Goal: Transaction & Acquisition: Purchase product/service

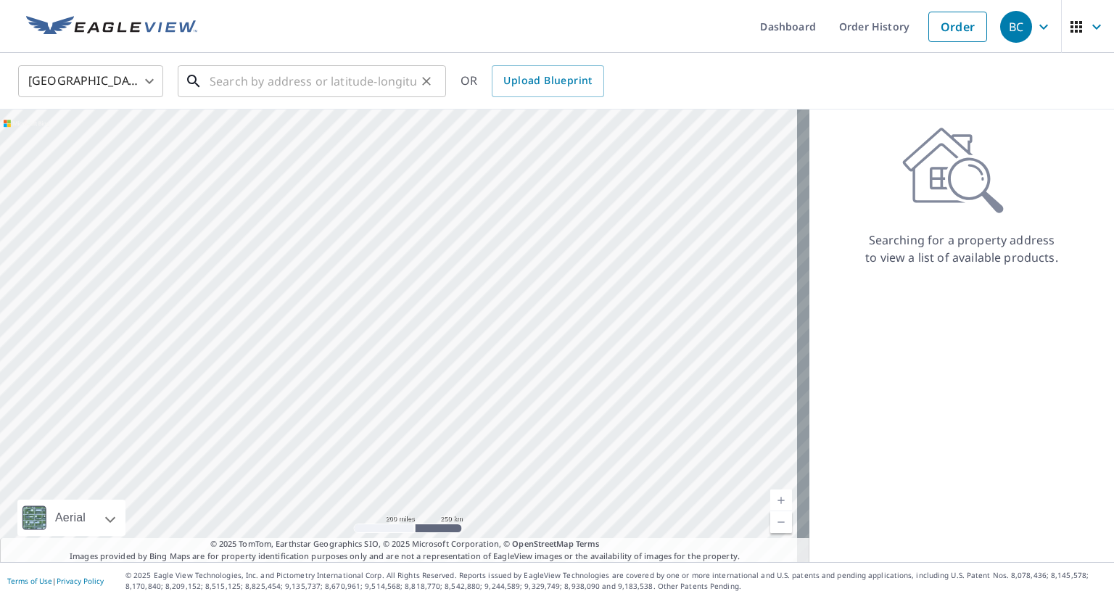
click at [311, 85] on input "text" at bounding box center [313, 81] width 207 height 41
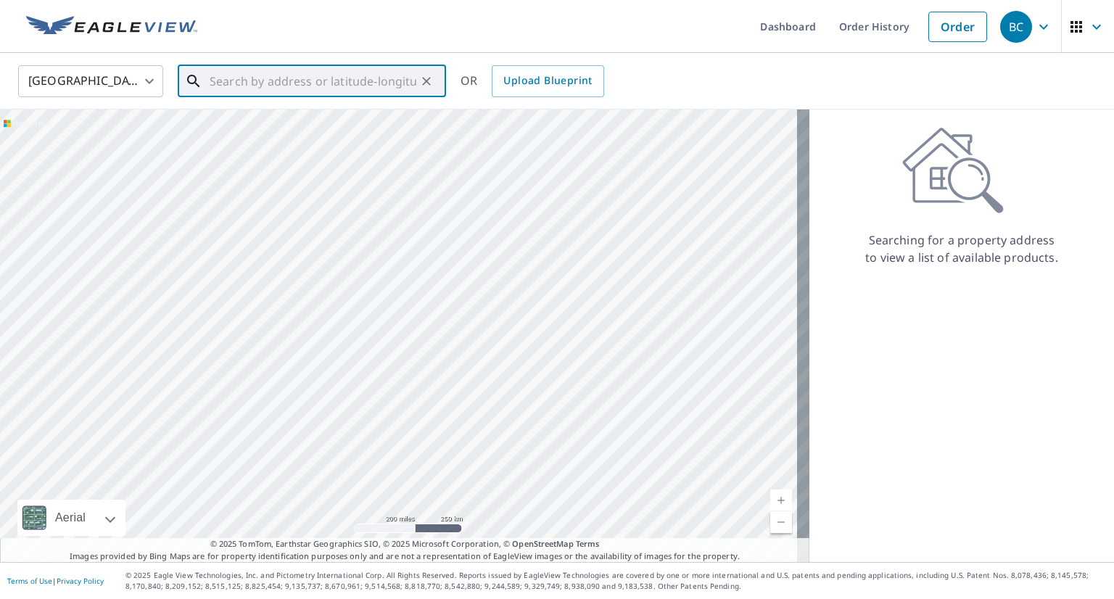
paste input "[STREET_ADDRESS][PERSON_NAME]"
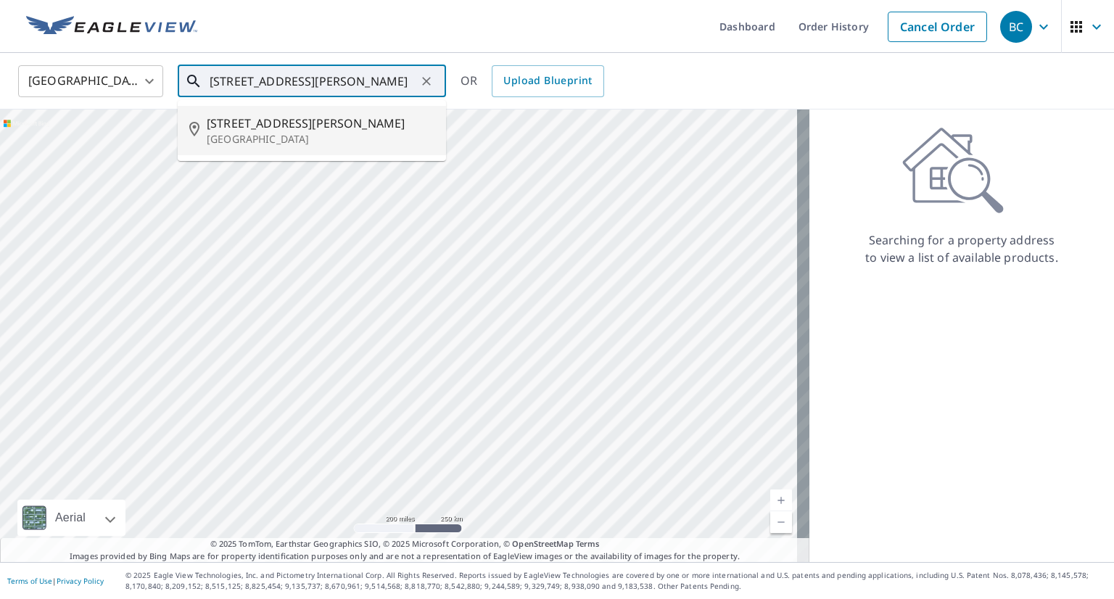
click at [323, 133] on p "[GEOGRAPHIC_DATA]" at bounding box center [321, 139] width 228 height 15
type input "[STREET_ADDRESS][PERSON_NAME]"
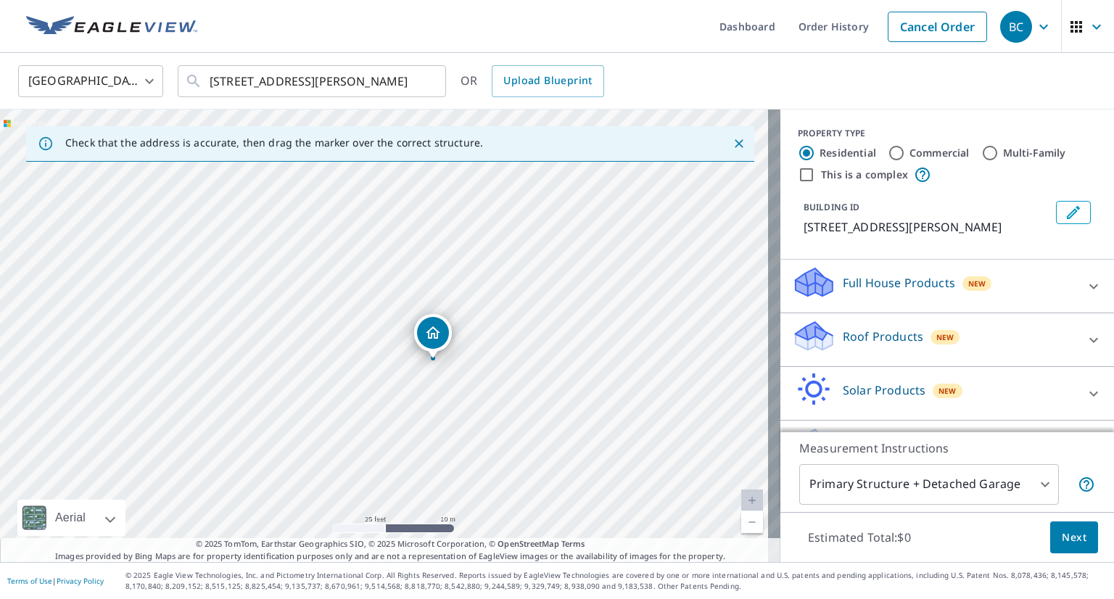
click at [872, 345] on p "Roof Products" at bounding box center [883, 336] width 80 height 17
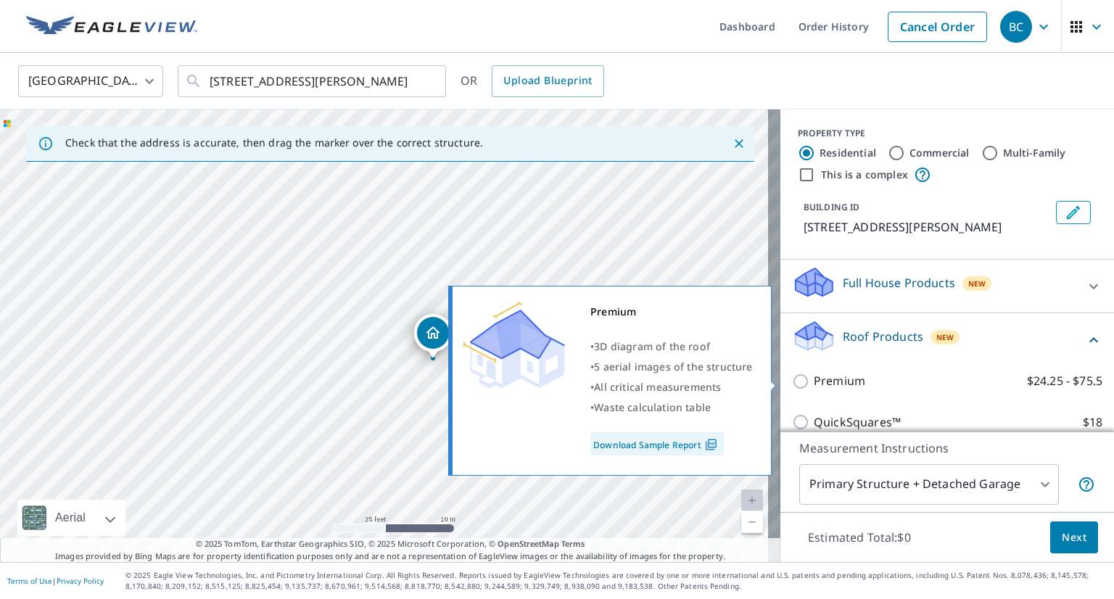
scroll to position [73, 0]
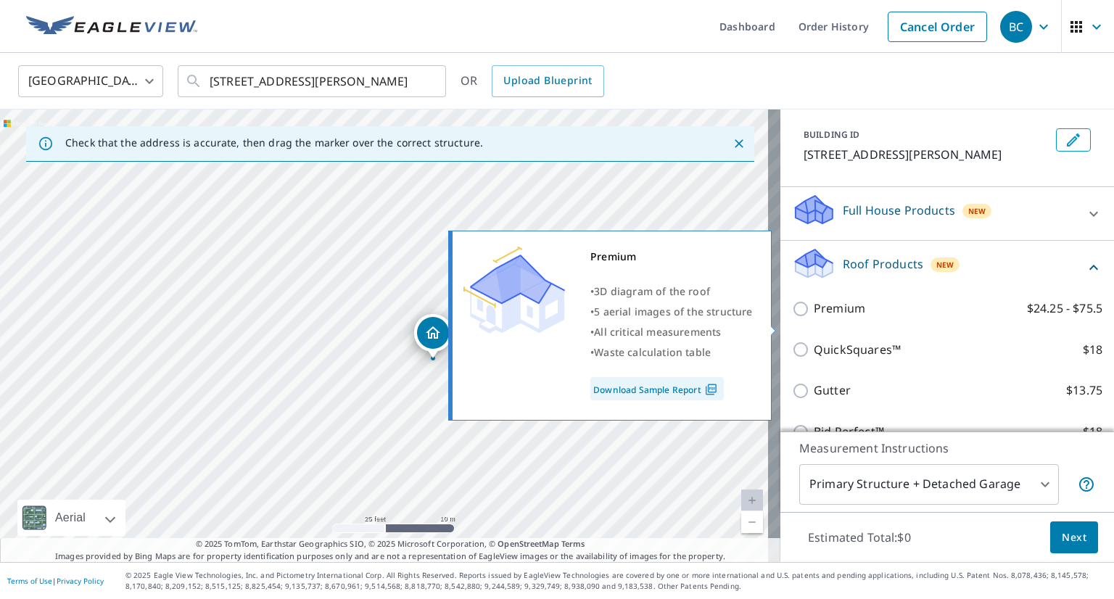
click at [822, 318] on p "Premium" at bounding box center [839, 309] width 51 height 18
click at [814, 318] on input "Premium $24.25 - $75.5" at bounding box center [803, 308] width 22 height 17
checkbox input "true"
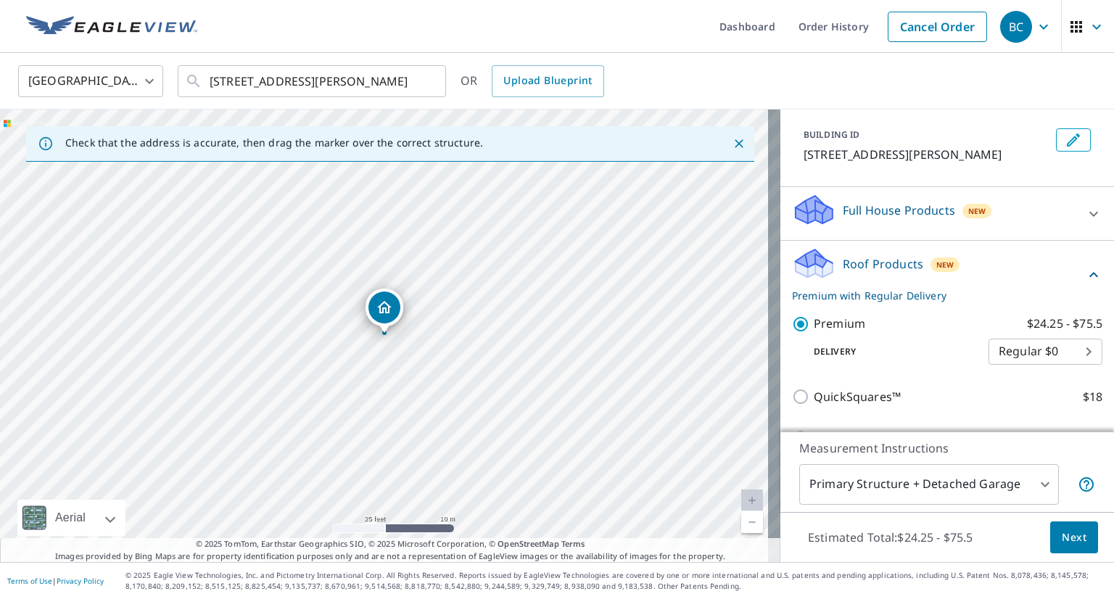
click at [1022, 482] on body "BC BC Dashboard Order History Cancel Order [DEMOGRAPHIC_DATA][GEOGRAPHIC_DATA] …" at bounding box center [557, 299] width 1114 height 599
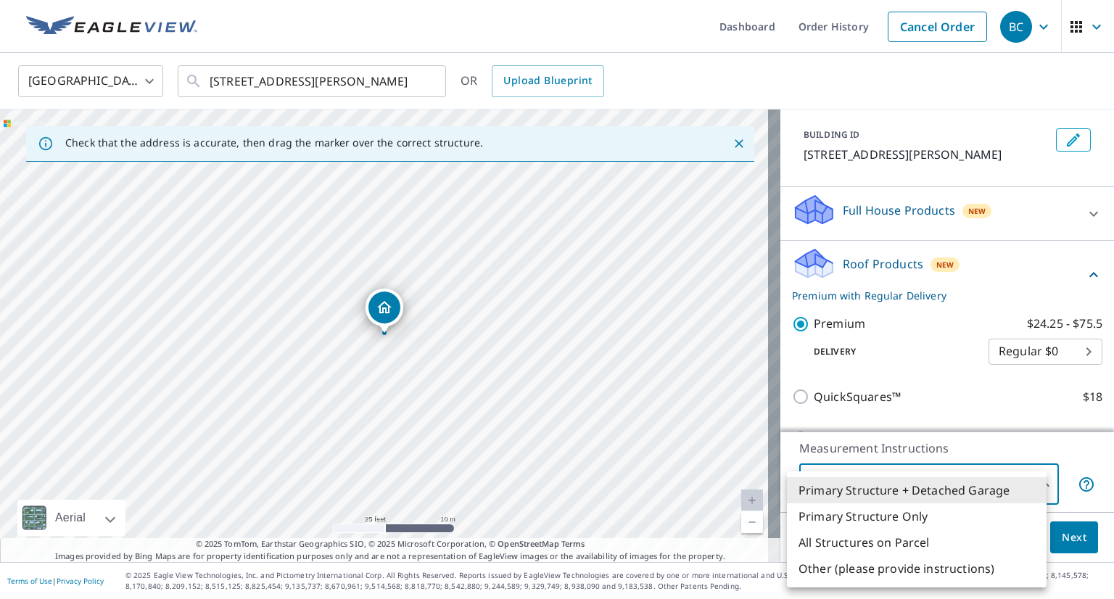
click at [956, 514] on li "Primary Structure Only" at bounding box center [917, 516] width 260 height 26
type input "2"
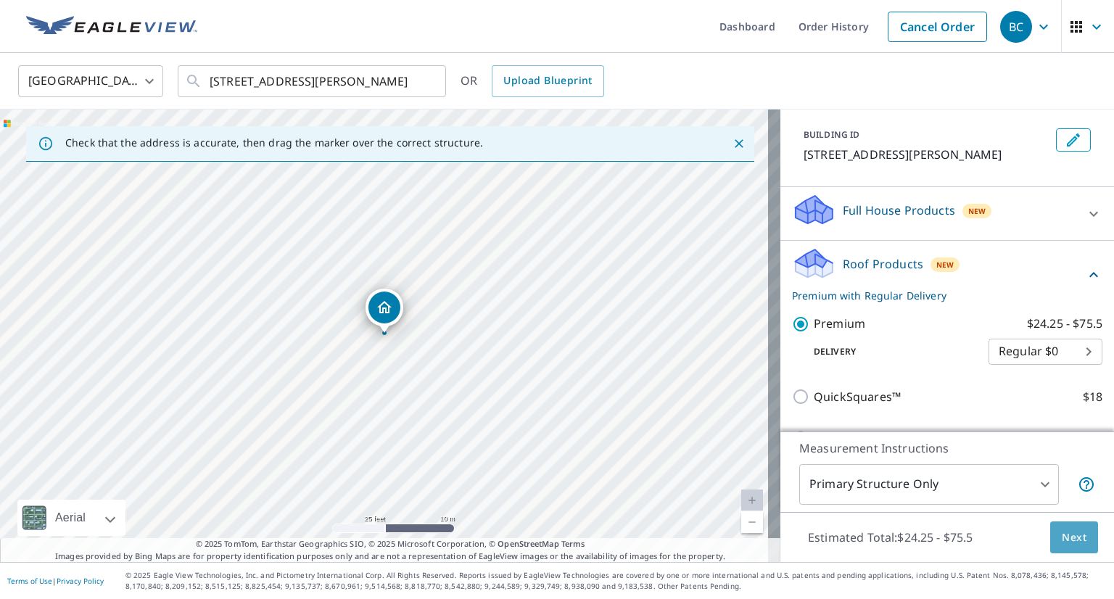
click at [1062, 534] on span "Next" at bounding box center [1074, 538] width 25 height 18
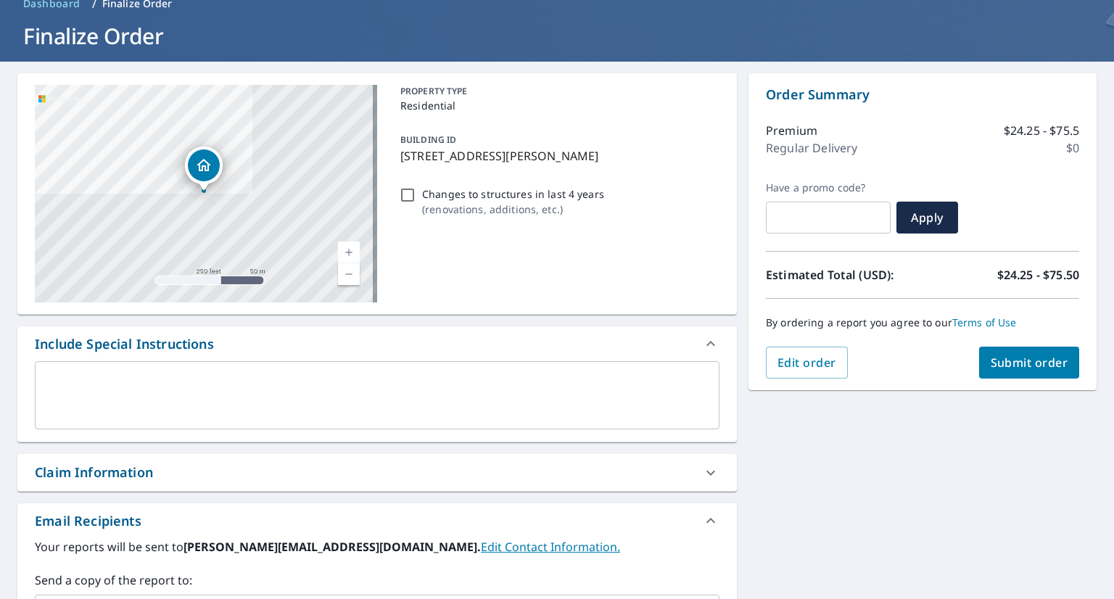
scroll to position [145, 0]
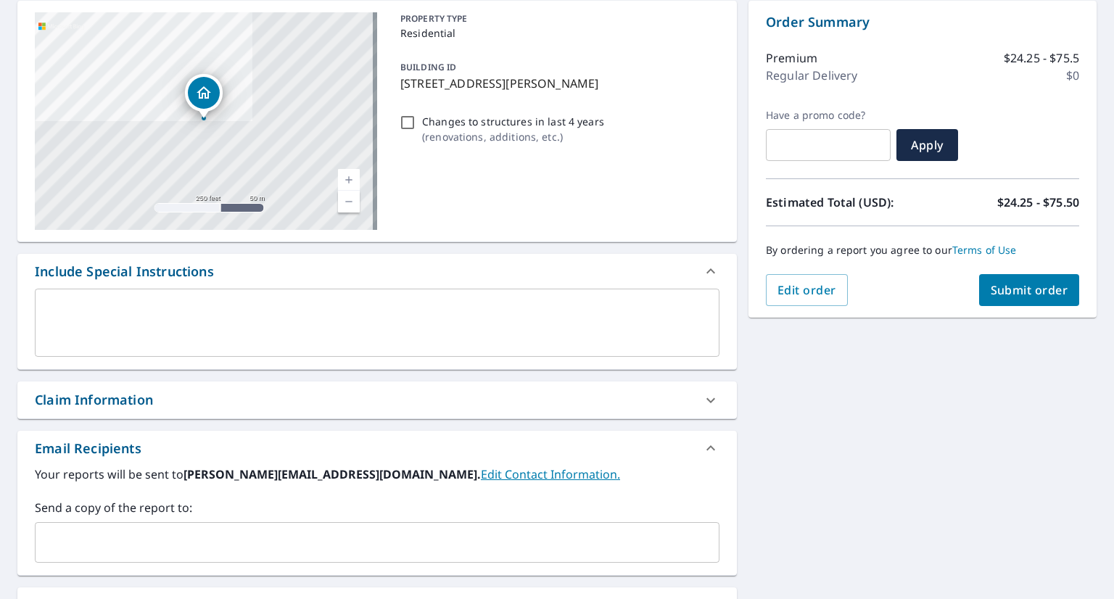
click at [128, 541] on input "text" at bounding box center [366, 543] width 650 height 28
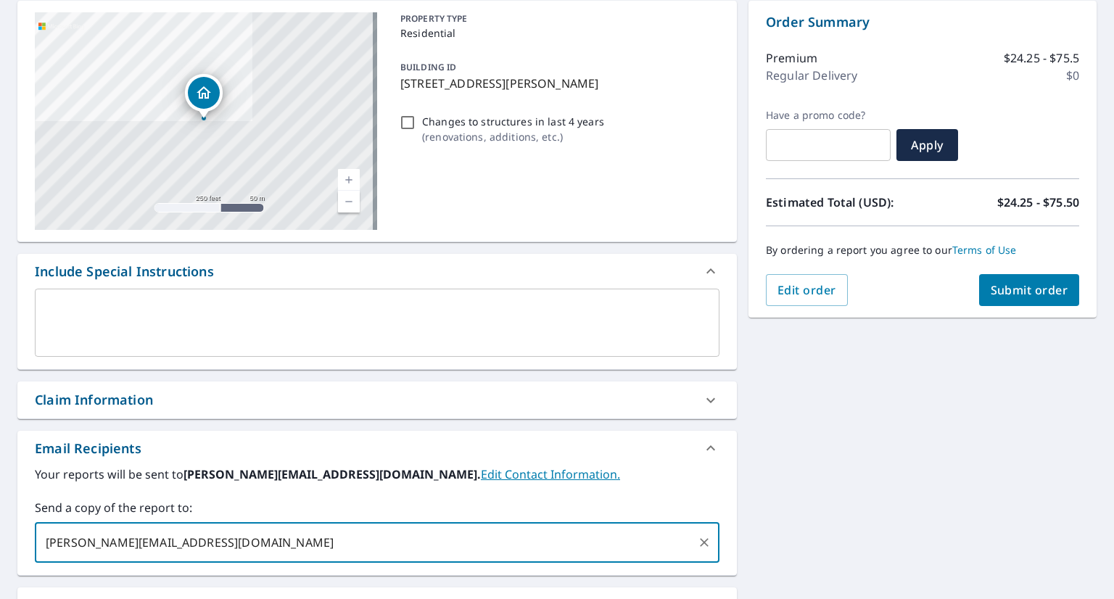
type input "[PERSON_NAME][EMAIL_ADDRESS][DOMAIN_NAME]"
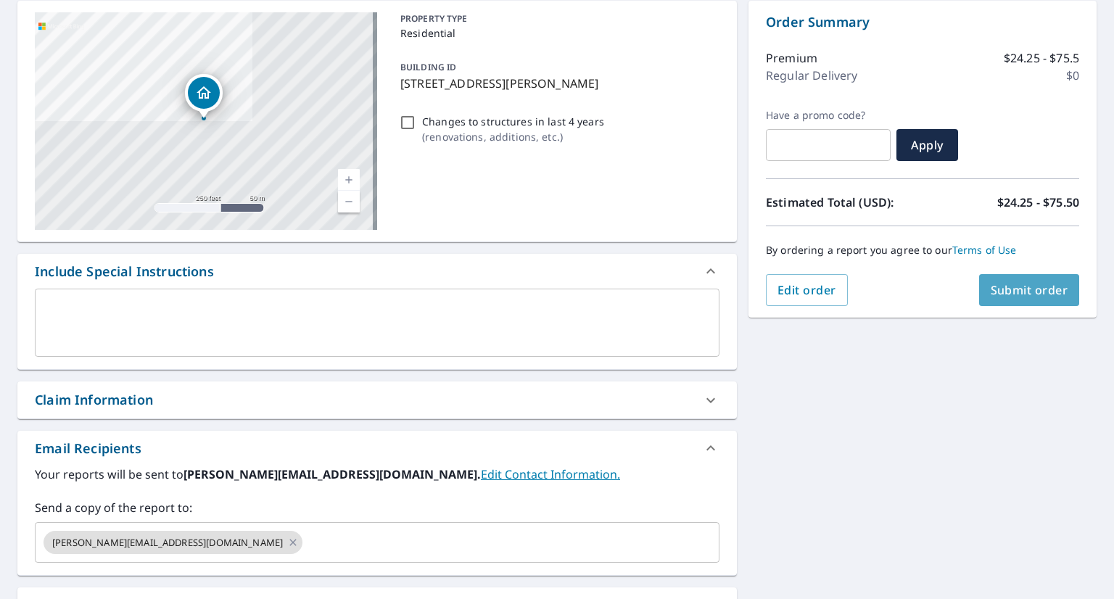
click at [1026, 297] on button "Submit order" at bounding box center [1029, 290] width 101 height 32
